Goal: Information Seeking & Learning: Learn about a topic

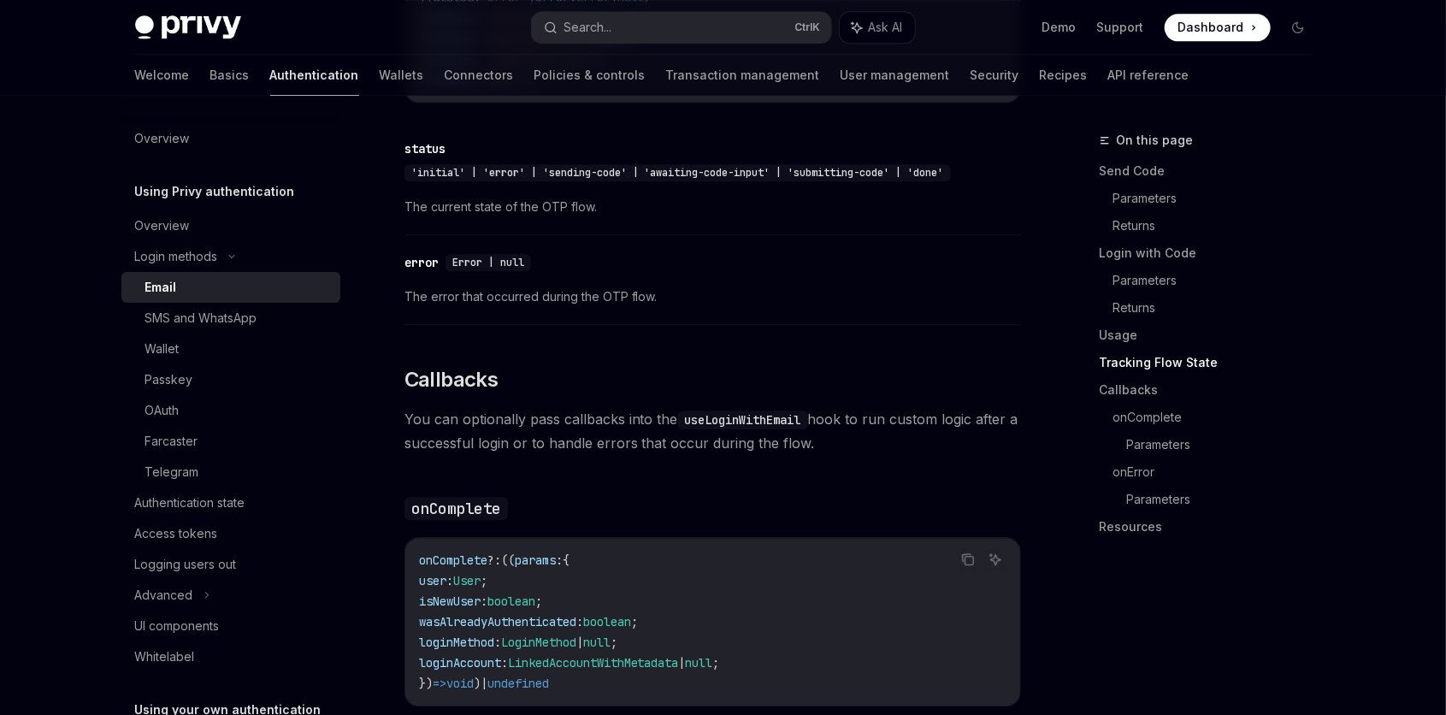
scroll to position [2308, 0]
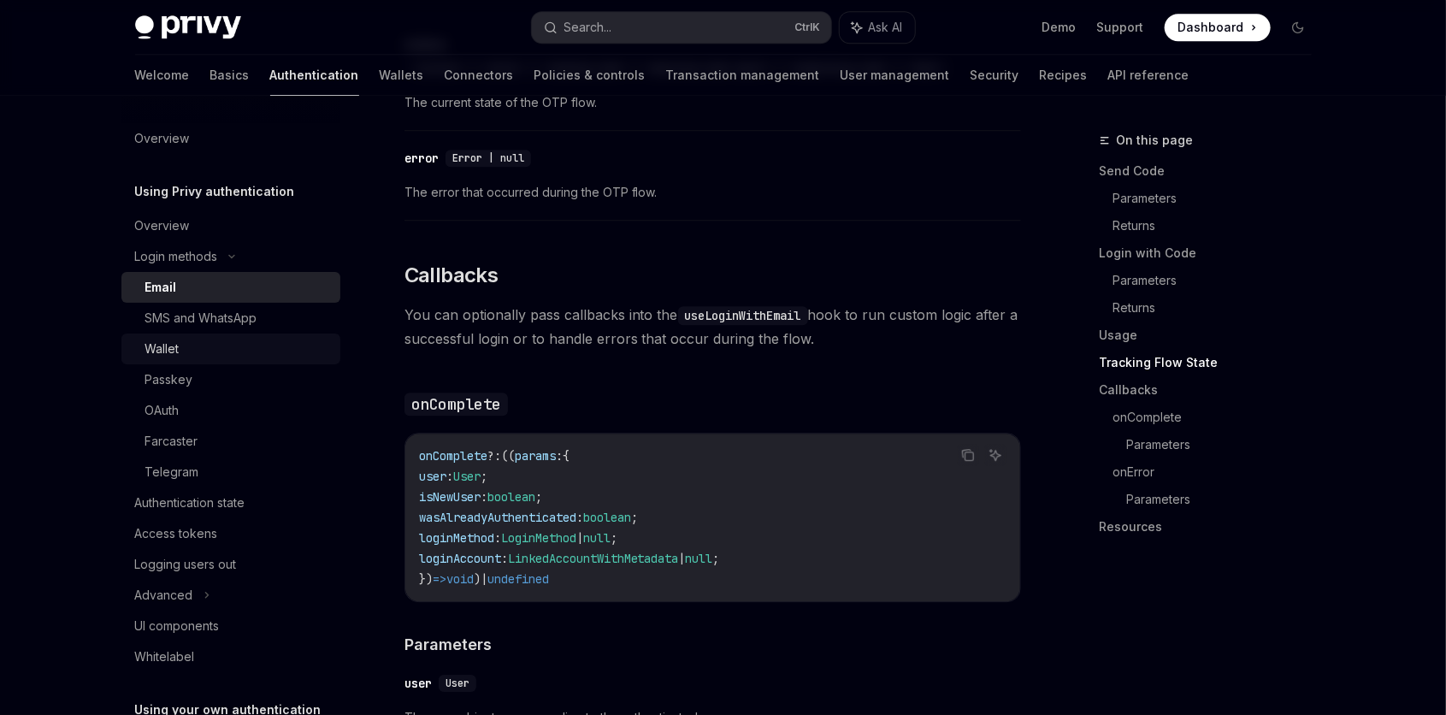
click at [151, 345] on div "Wallet" at bounding box center [162, 349] width 34 height 21
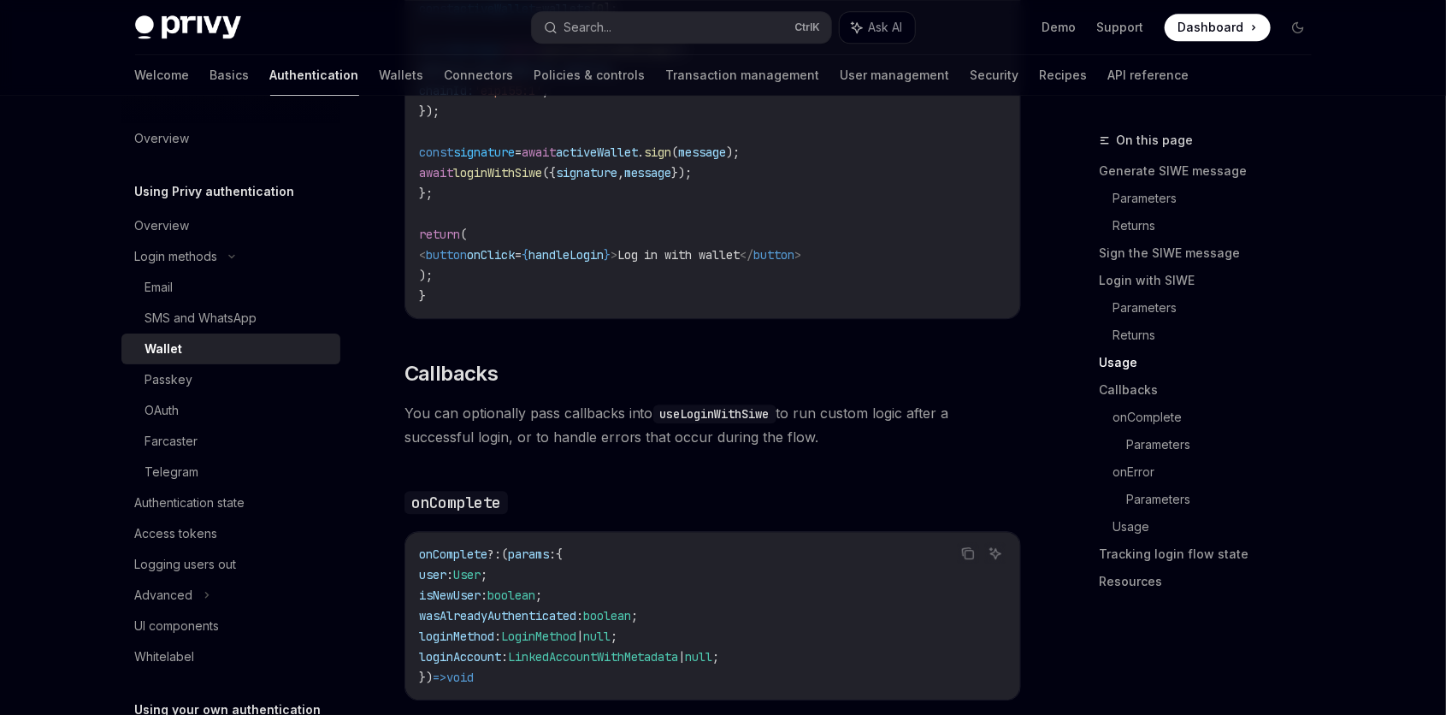
scroll to position [2617, 0]
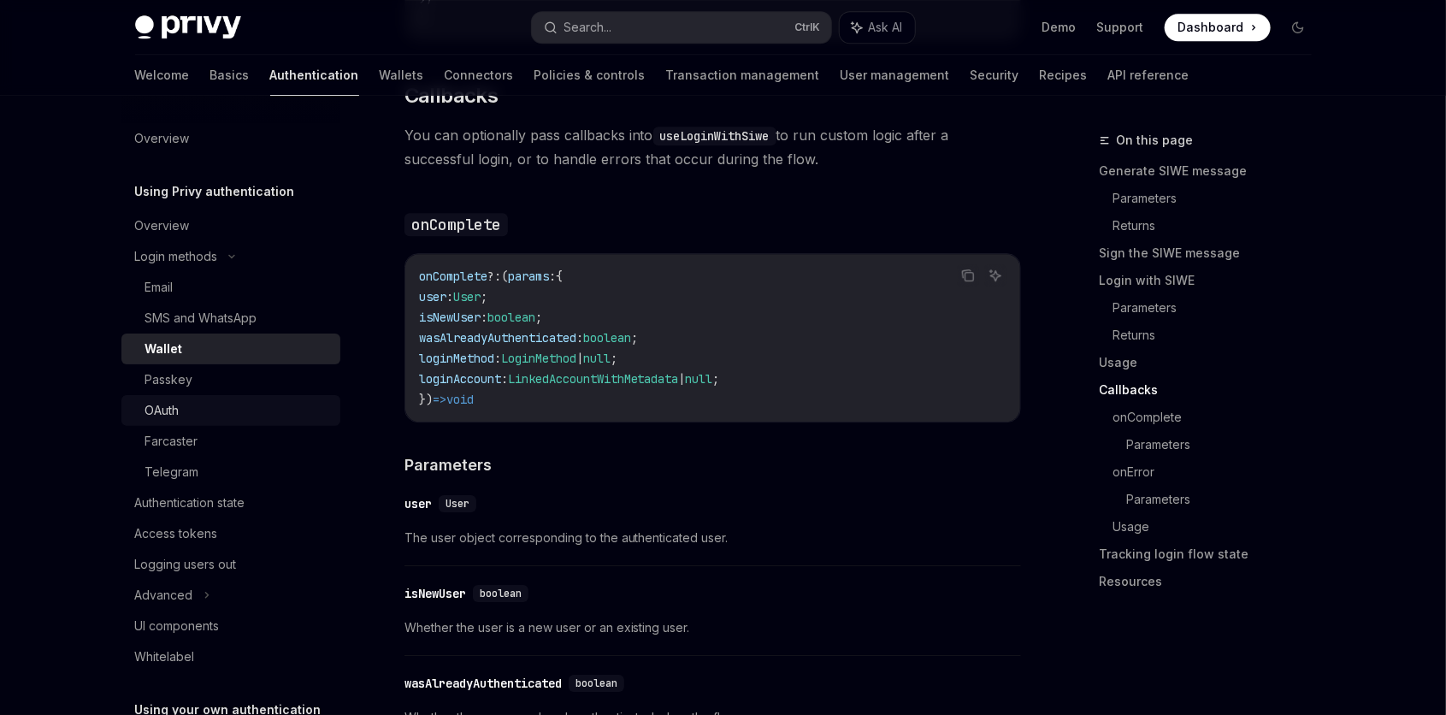
click at [174, 400] on div "OAuth" at bounding box center [162, 410] width 34 height 21
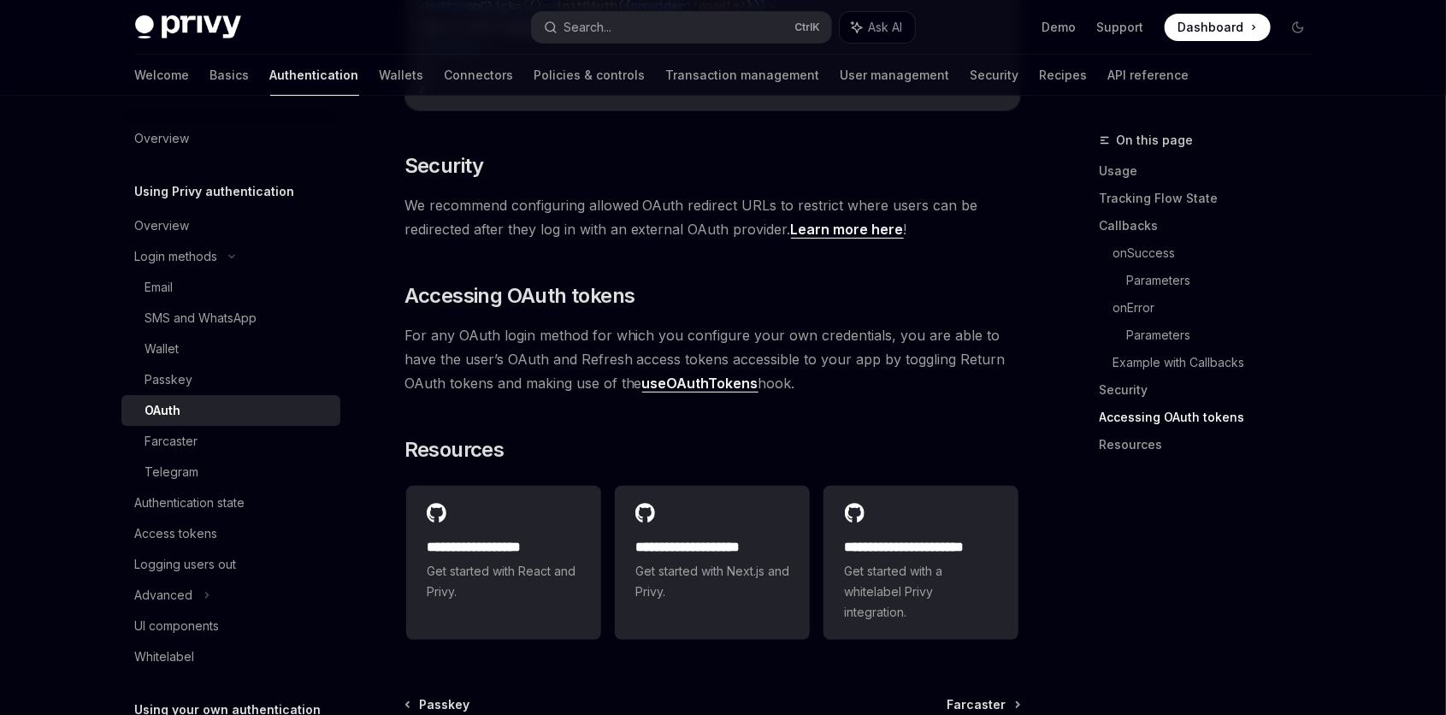
scroll to position [3794, 0]
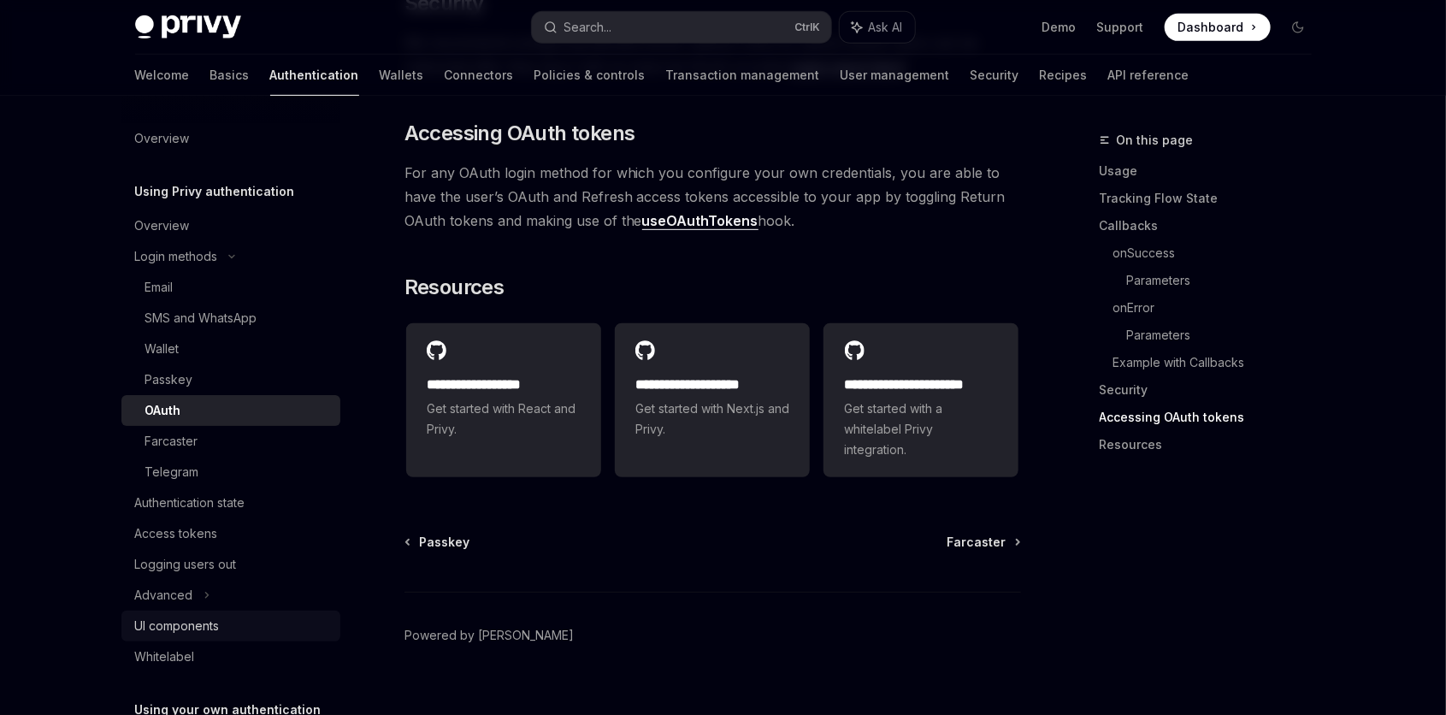
click at [192, 627] on div "UI components" at bounding box center [177, 626] width 85 height 21
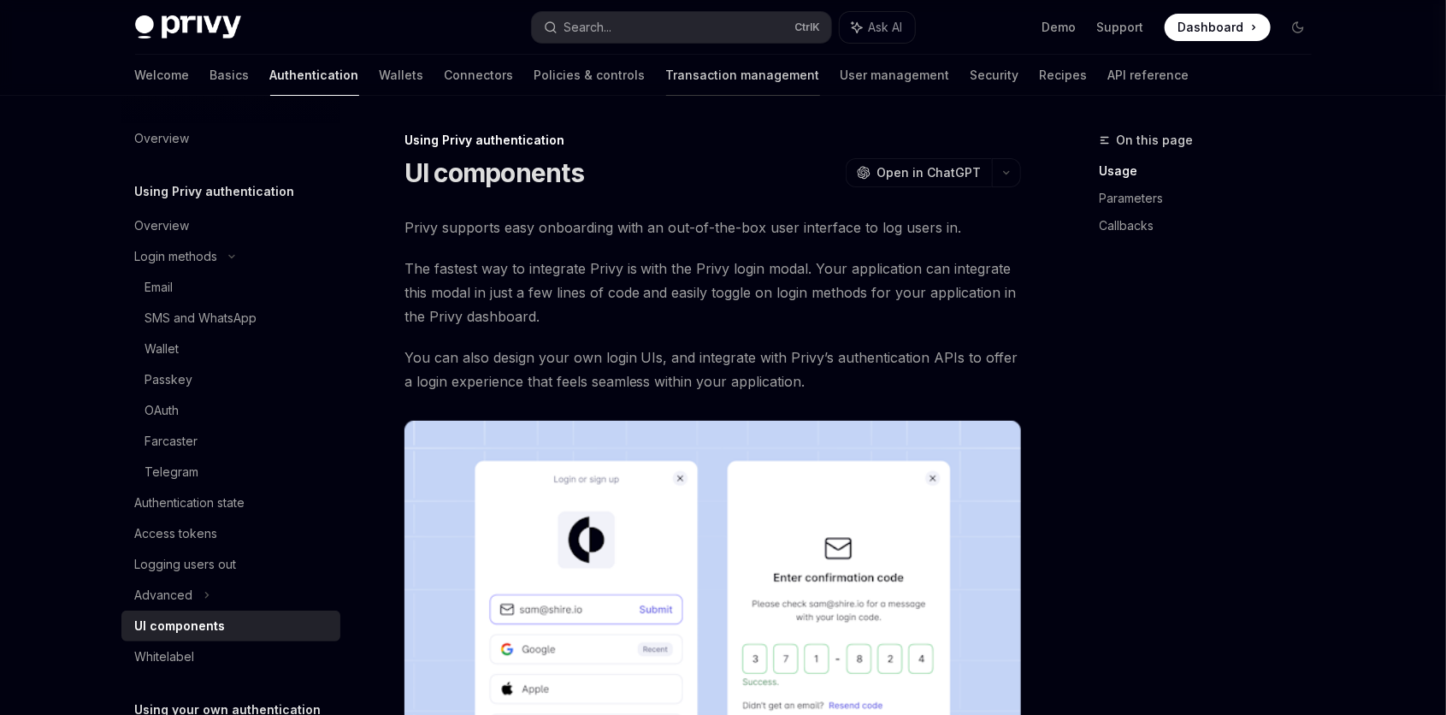
click at [666, 64] on link "Transaction management" at bounding box center [743, 75] width 154 height 41
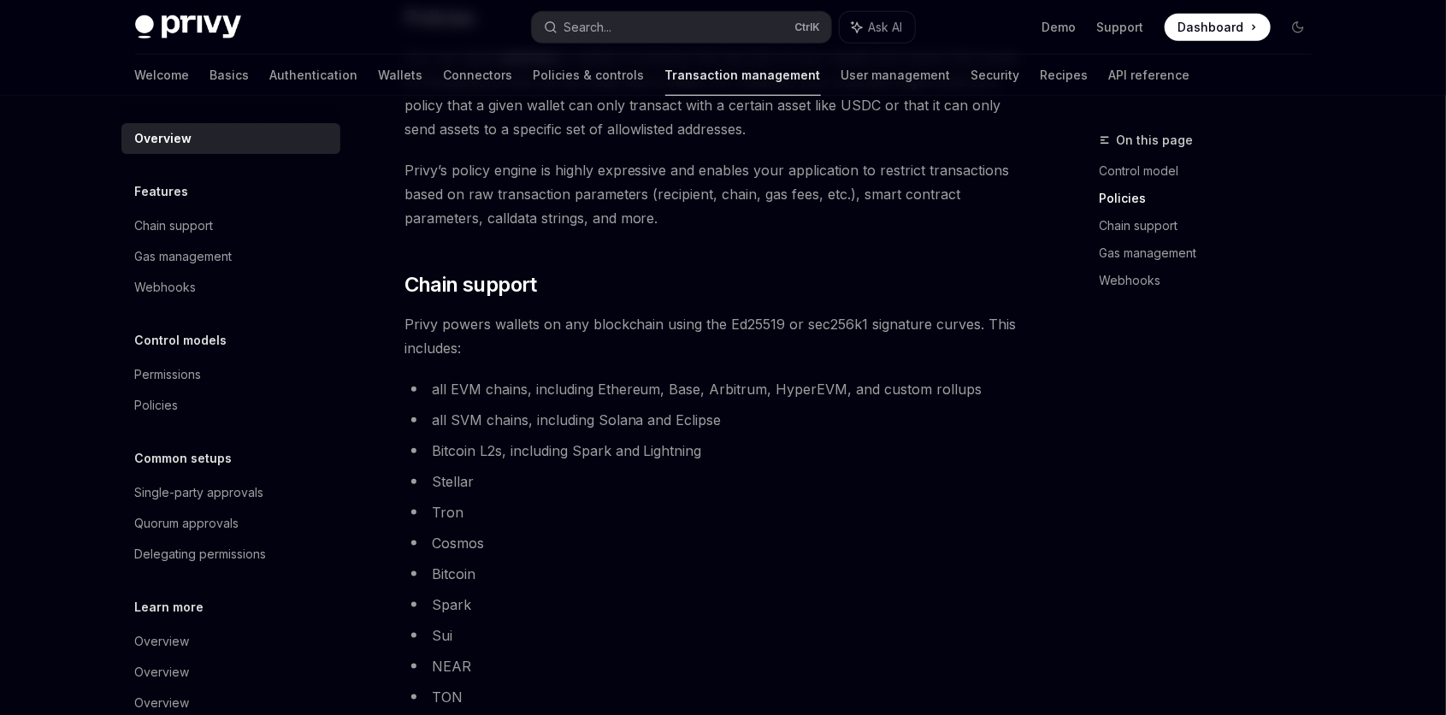
scroll to position [824, 0]
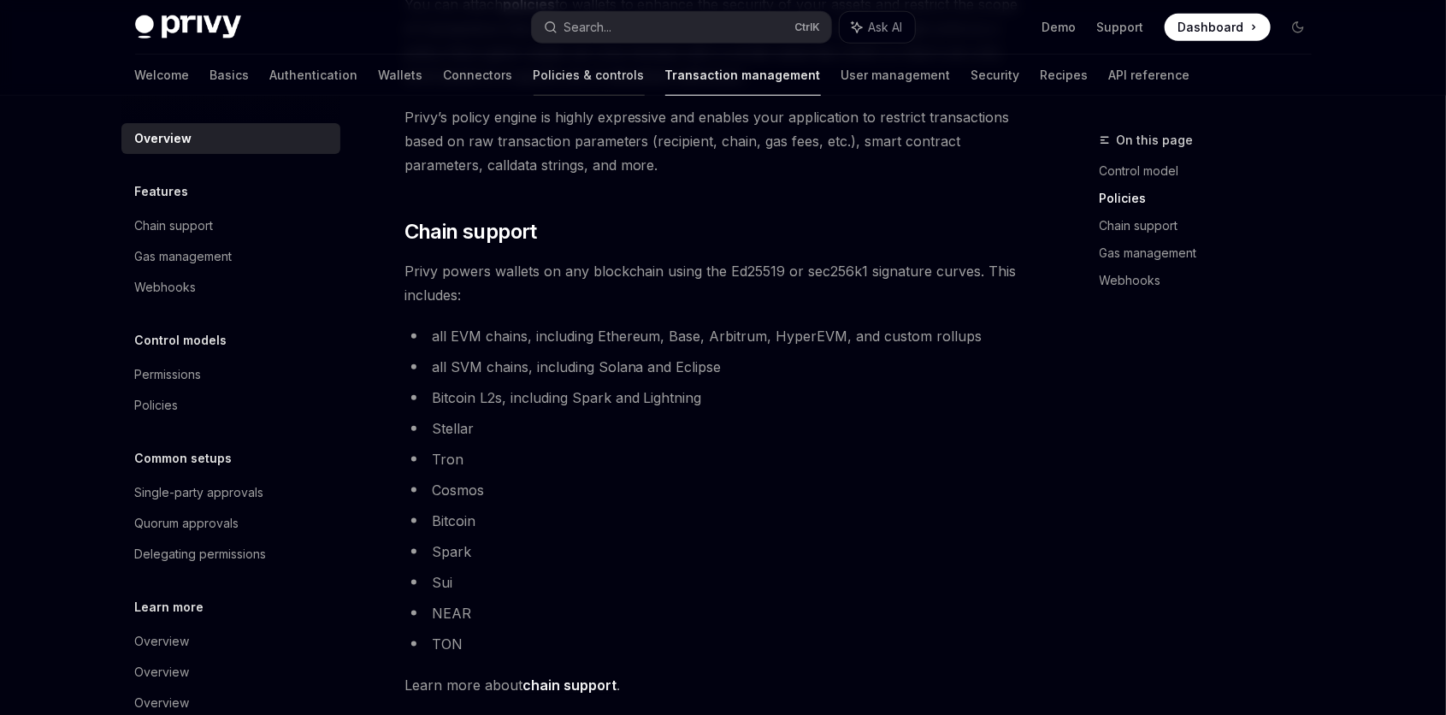
click at [534, 81] on link "Policies & controls" at bounding box center [589, 75] width 111 height 41
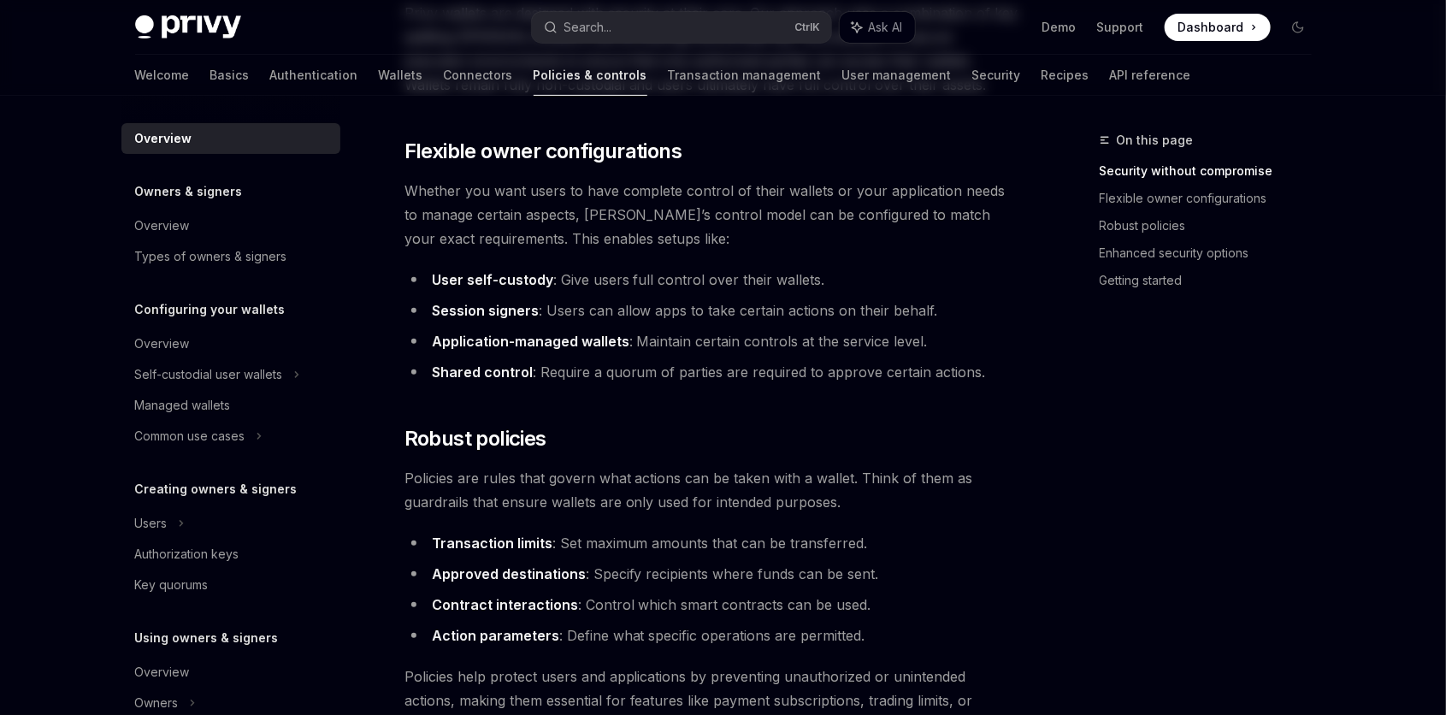
scroll to position [616, 0]
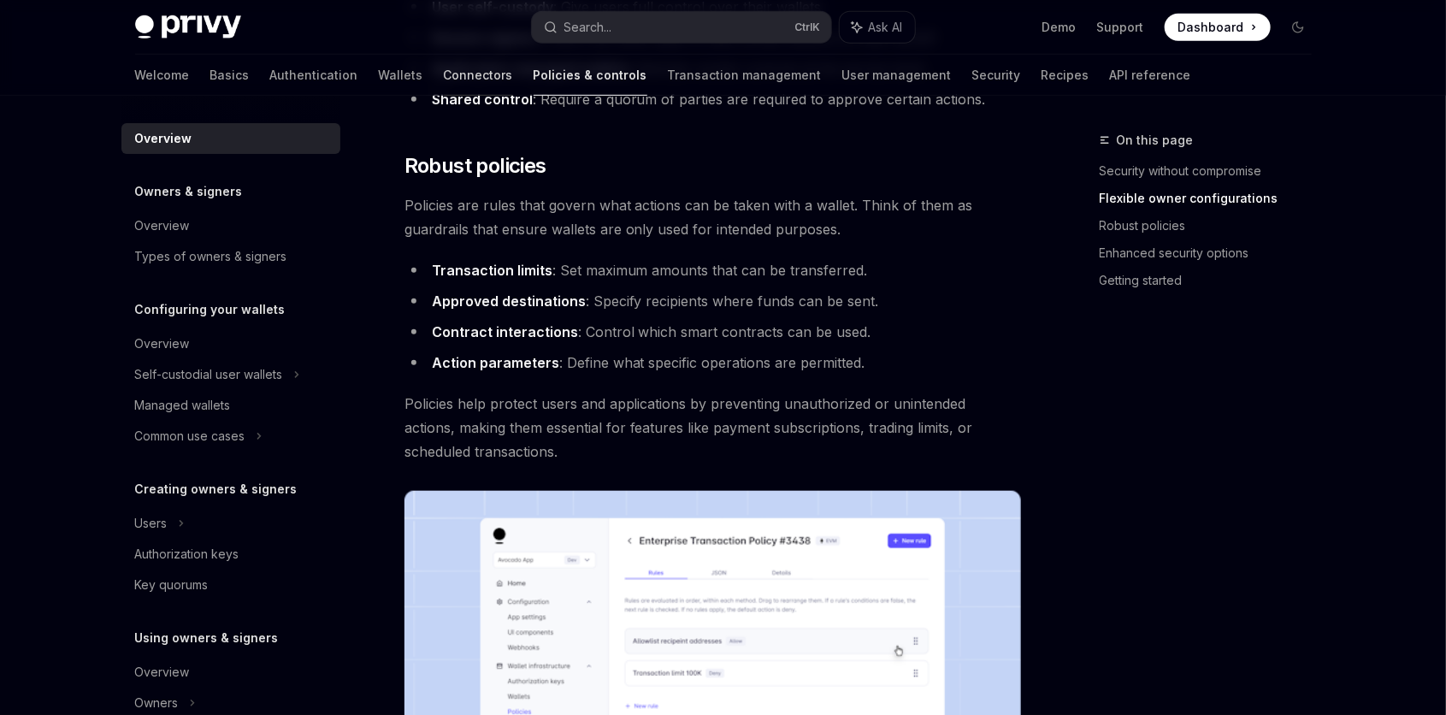
click at [444, 84] on link "Connectors" at bounding box center [478, 75] width 69 height 41
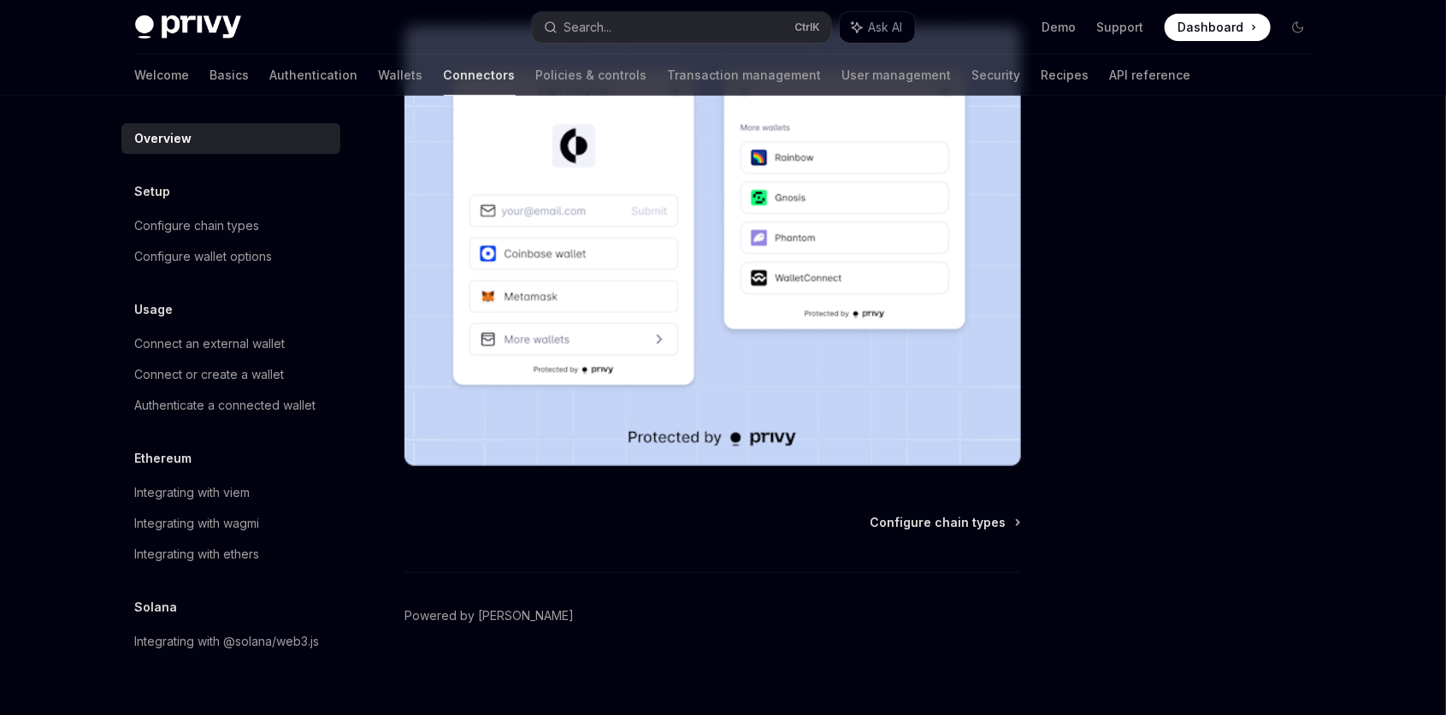
scroll to position [381, 0]
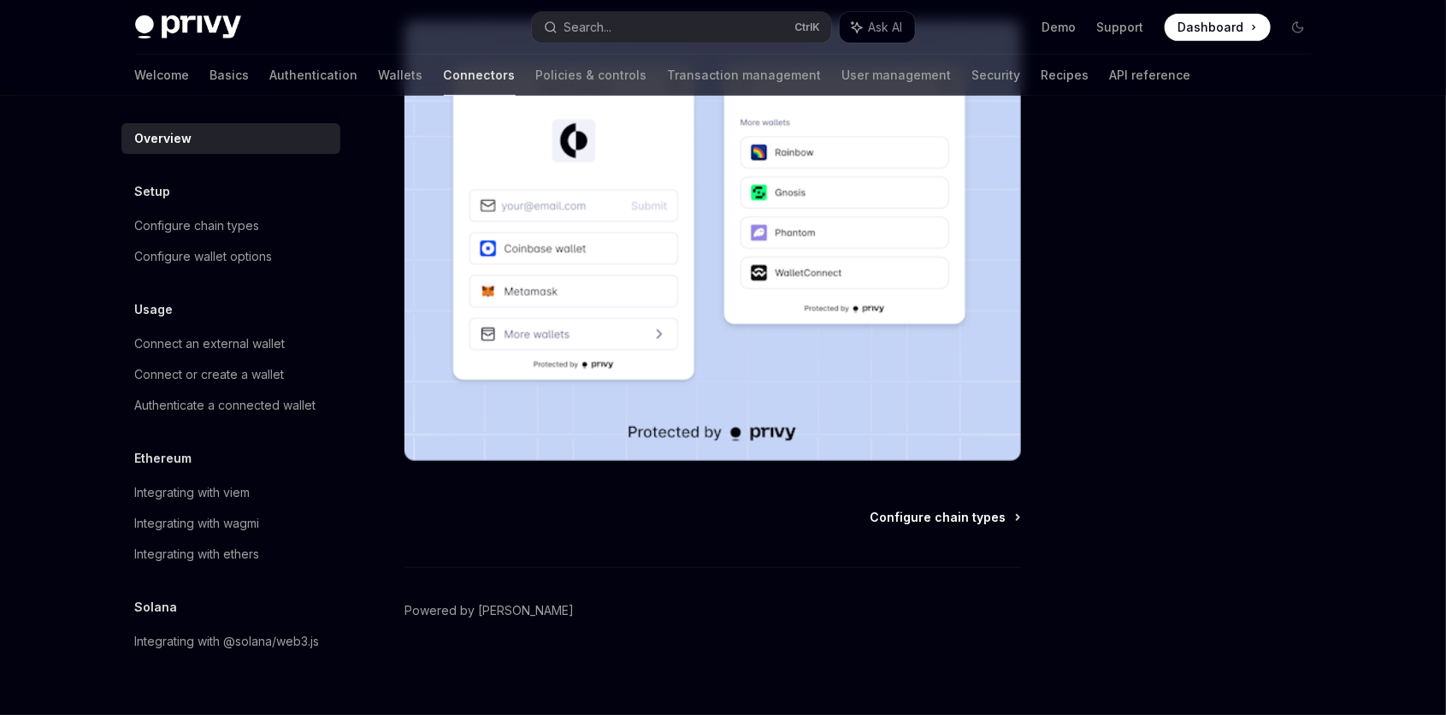
click at [982, 519] on span "Configure chain types" at bounding box center [939, 517] width 136 height 17
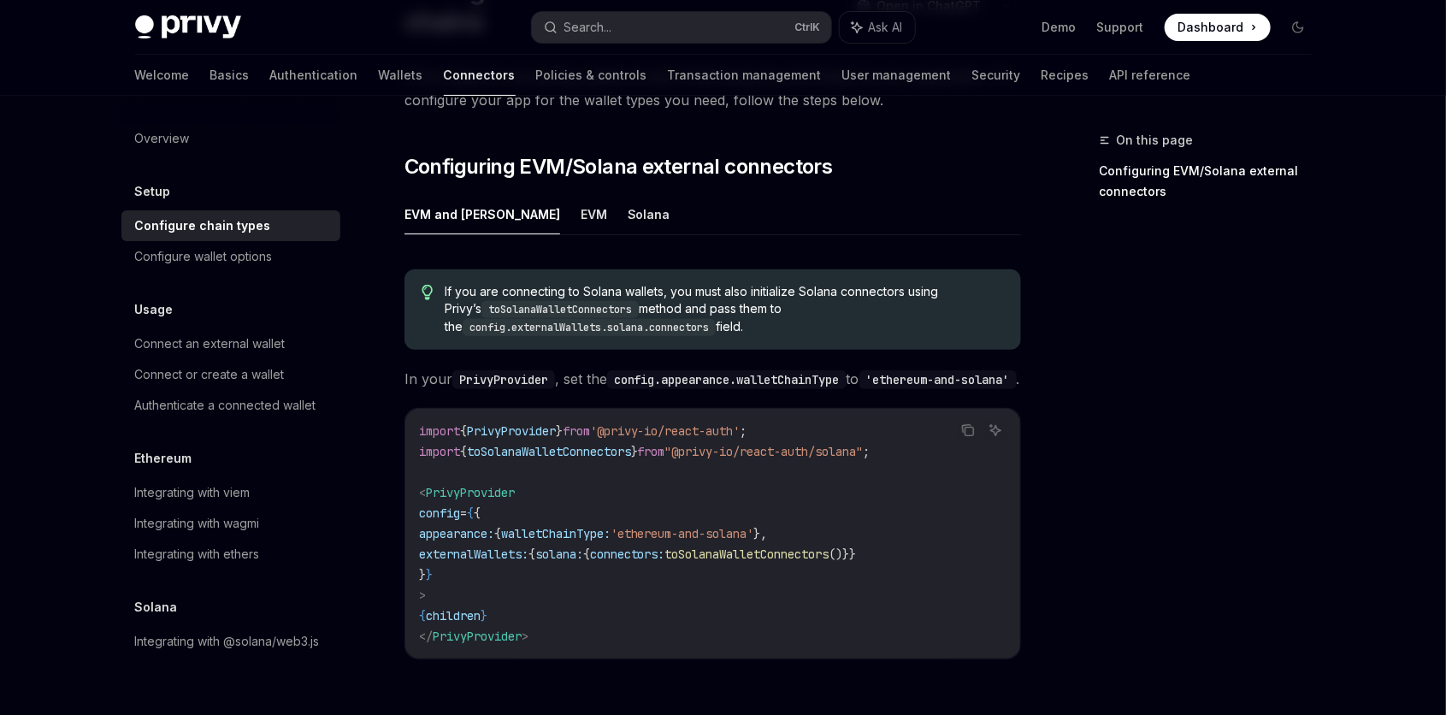
scroll to position [402, 0]
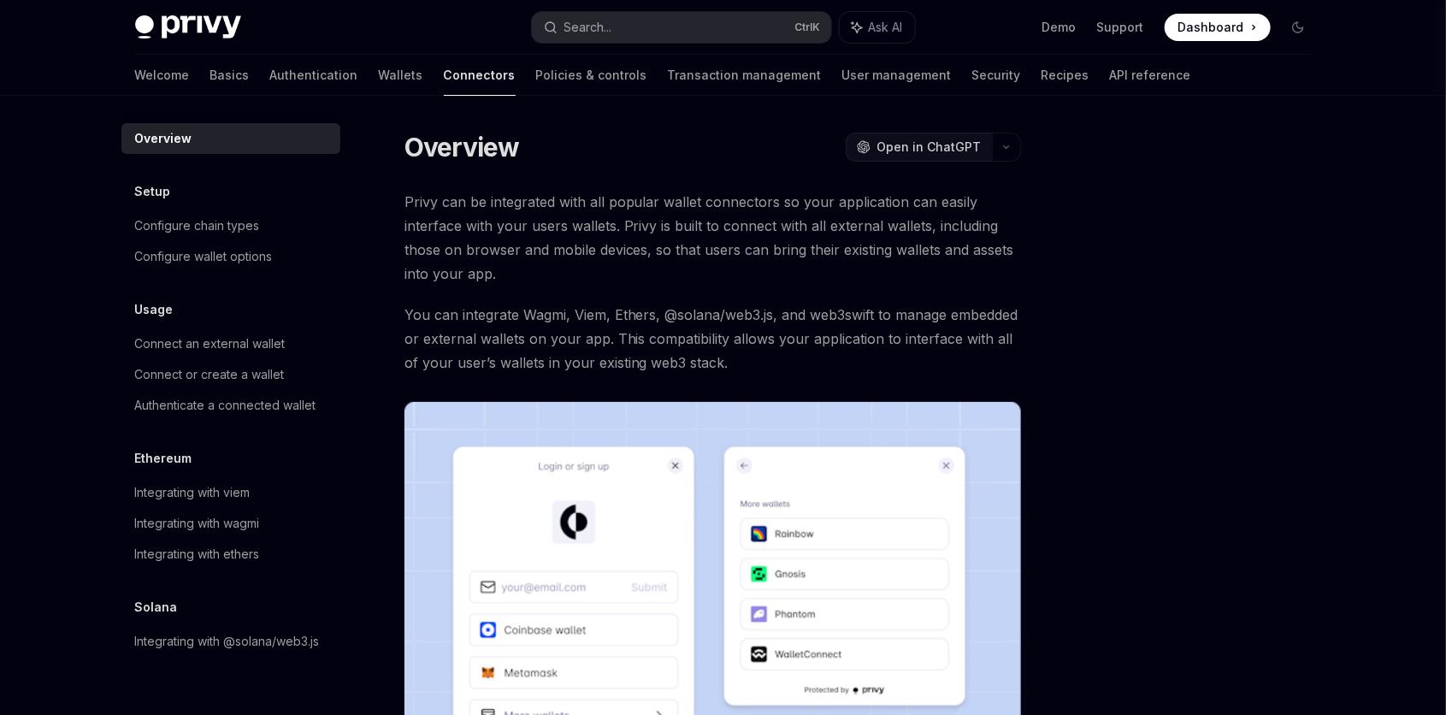
click at [947, 152] on span "Open in ChatGPT" at bounding box center [929, 147] width 104 height 17
click at [1110, 74] on link "API reference" at bounding box center [1150, 75] width 81 height 41
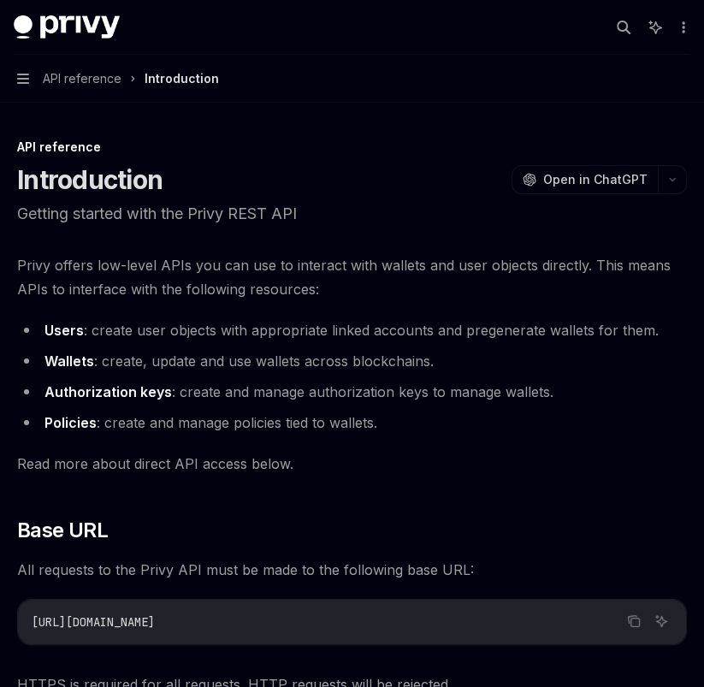
type textarea "*"
